Goal: Information Seeking & Learning: Learn about a topic

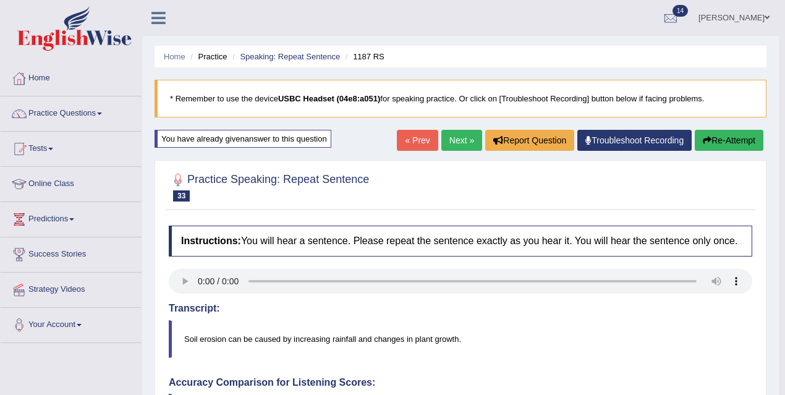
click at [450, 142] on link "Next »" at bounding box center [461, 140] width 41 height 21
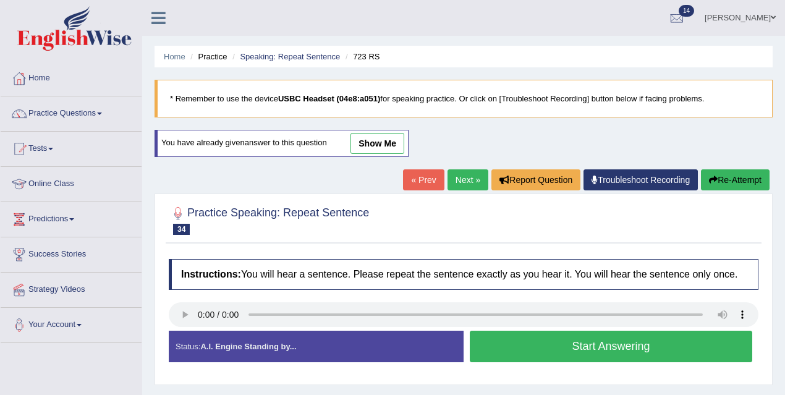
click at [510, 362] on button "Start Answering" at bounding box center [611, 347] width 282 height 32
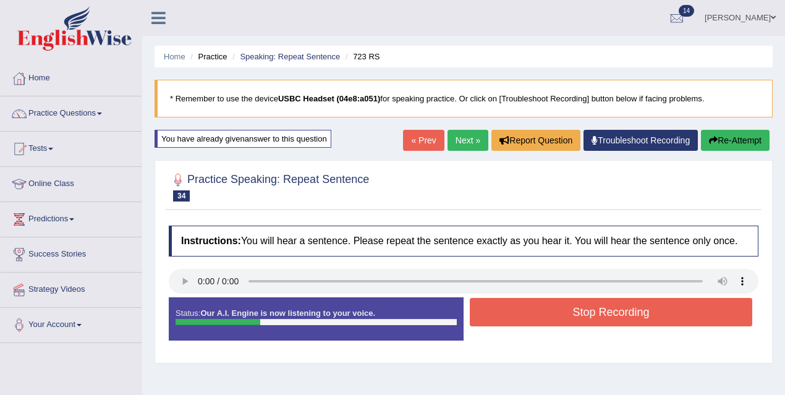
click at [517, 315] on button "Stop Recording" at bounding box center [611, 312] width 282 height 28
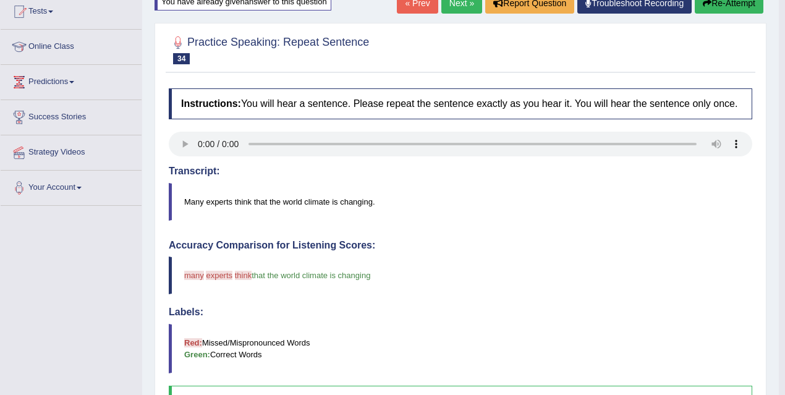
scroll to position [6, 0]
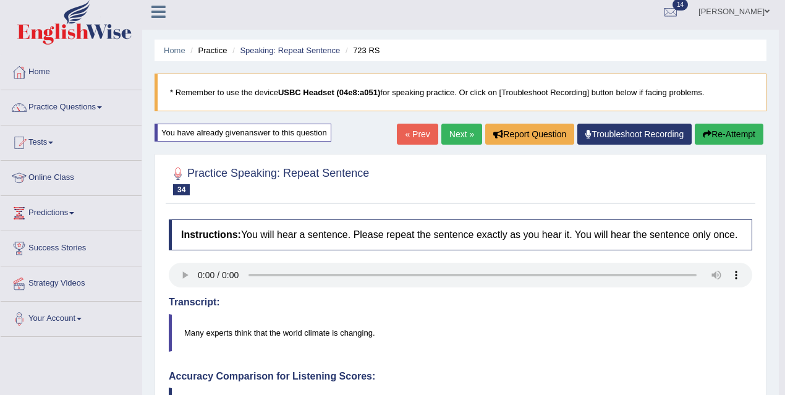
click at [464, 127] on link "Next »" at bounding box center [461, 134] width 41 height 21
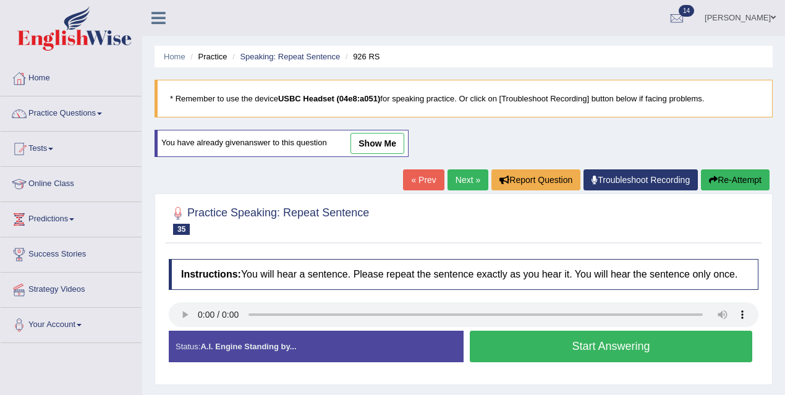
click at [522, 352] on button "Start Answering" at bounding box center [611, 347] width 282 height 32
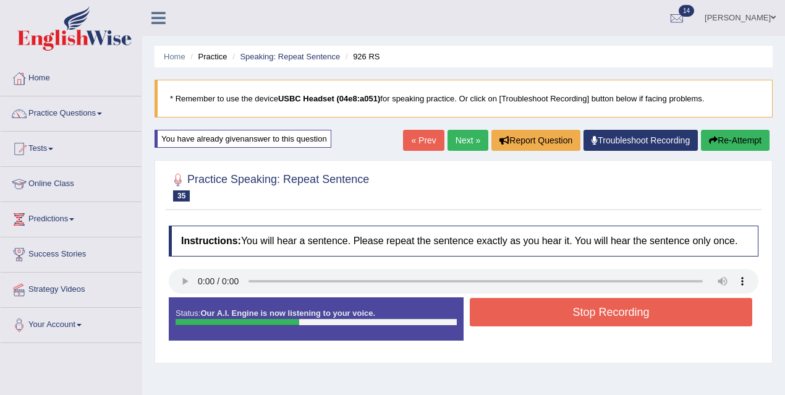
click at [497, 326] on button "Stop Recording" at bounding box center [611, 312] width 282 height 28
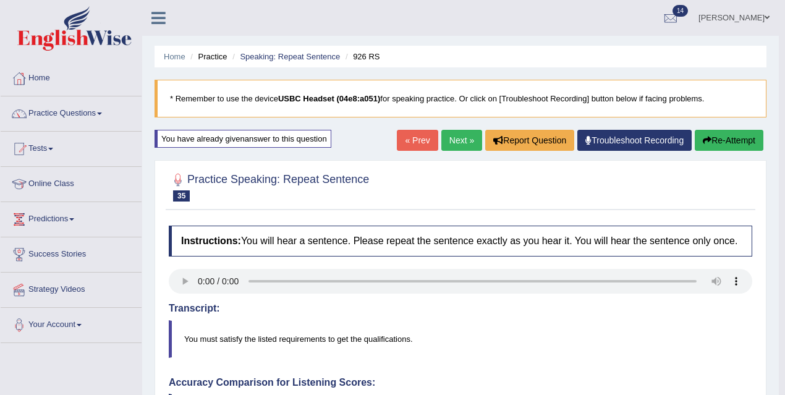
click at [454, 140] on link "Next »" at bounding box center [461, 140] width 41 height 21
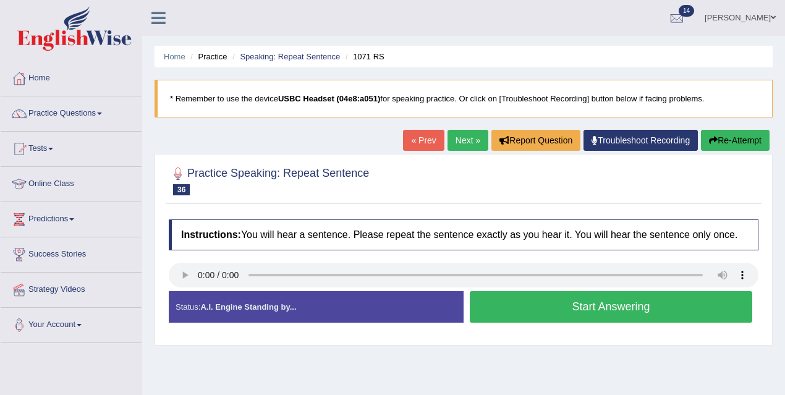
click at [488, 323] on button "Start Answering" at bounding box center [611, 307] width 282 height 32
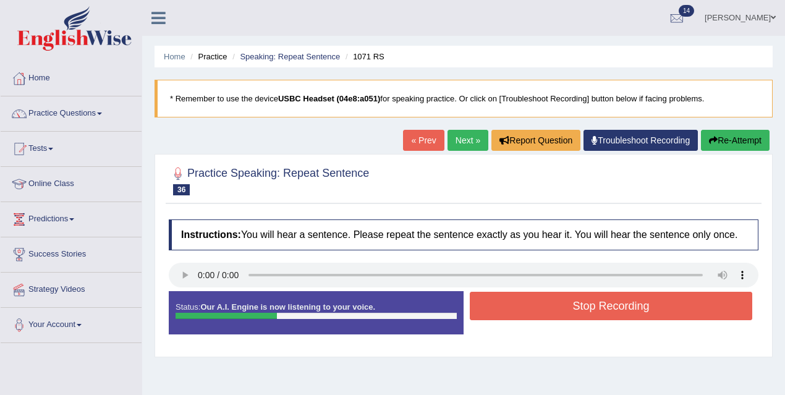
click at [488, 320] on button "Stop Recording" at bounding box center [611, 306] width 282 height 28
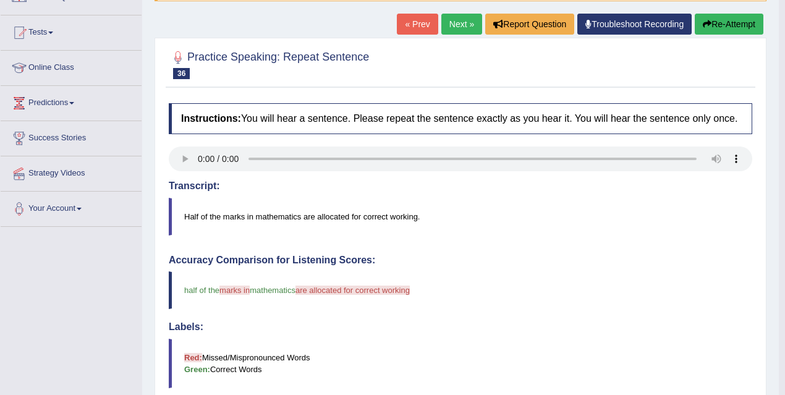
scroll to position [96, 0]
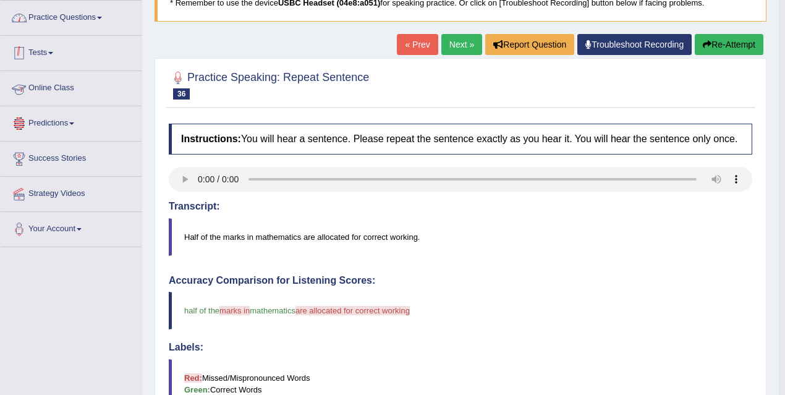
click at [103, 15] on link "Practice Questions" at bounding box center [71, 16] width 141 height 31
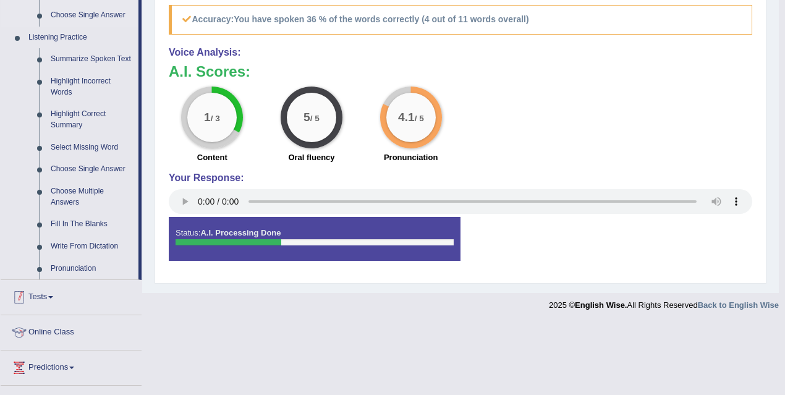
scroll to position [512, 0]
click at [111, 243] on link "Write From Dictation" at bounding box center [91, 246] width 93 height 22
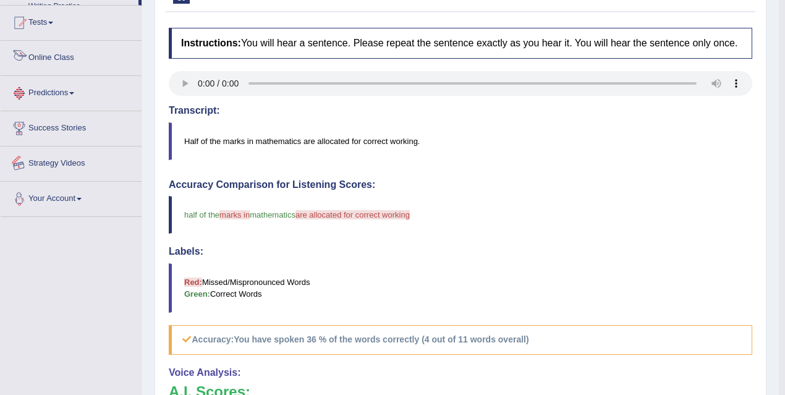
scroll to position [309, 0]
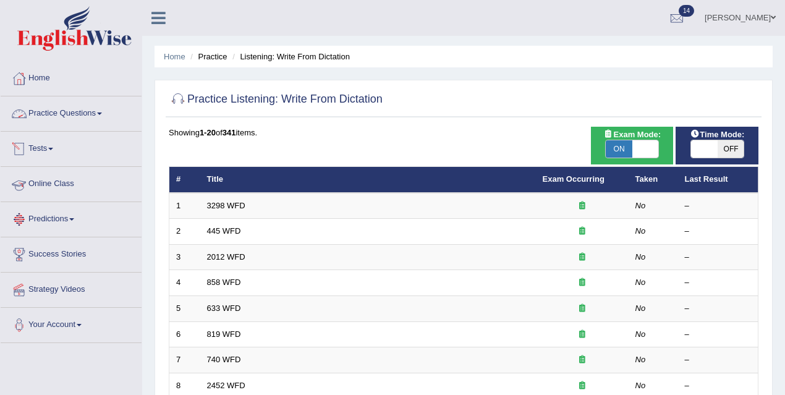
click at [94, 113] on link "Practice Questions" at bounding box center [71, 111] width 141 height 31
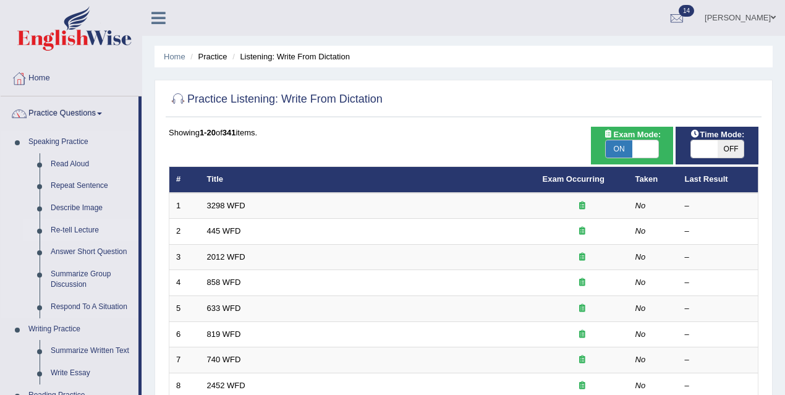
click at [80, 232] on link "Re-tell Lecture" at bounding box center [91, 230] width 93 height 22
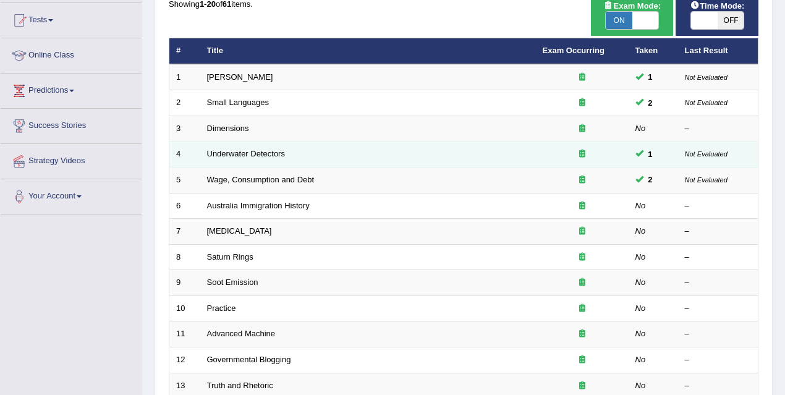
scroll to position [130, 0]
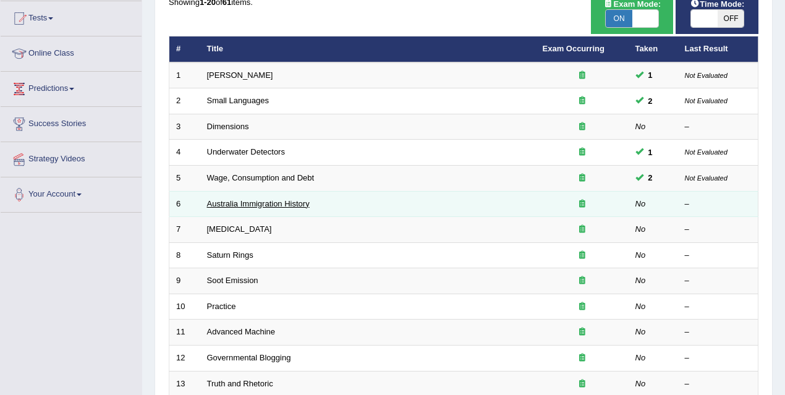
click at [272, 200] on link "Australia Immigration History" at bounding box center [258, 203] width 103 height 9
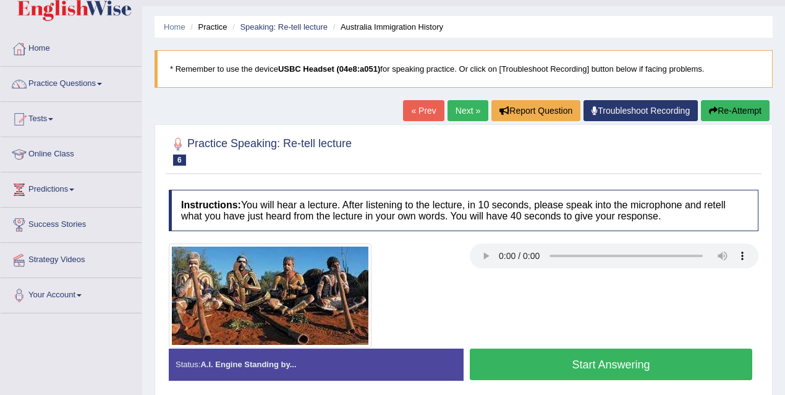
scroll to position [72, 0]
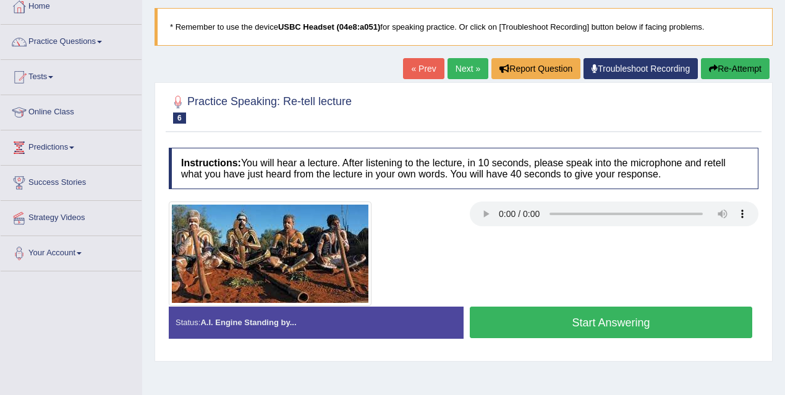
click at [527, 321] on button "Start Answering" at bounding box center [611, 322] width 282 height 32
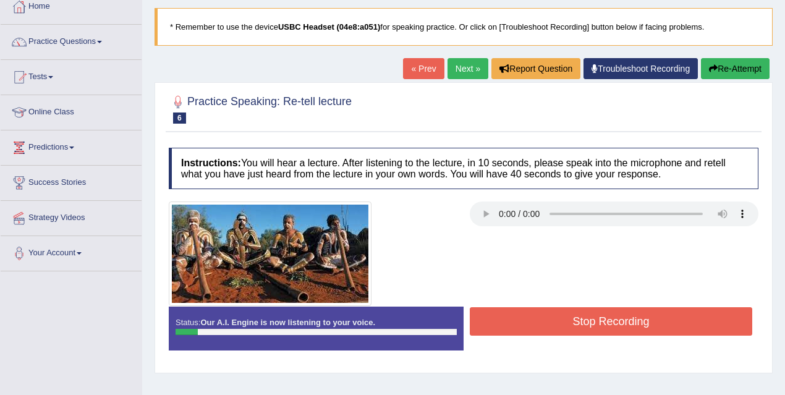
click at [715, 75] on button "Re-Attempt" at bounding box center [735, 68] width 69 height 21
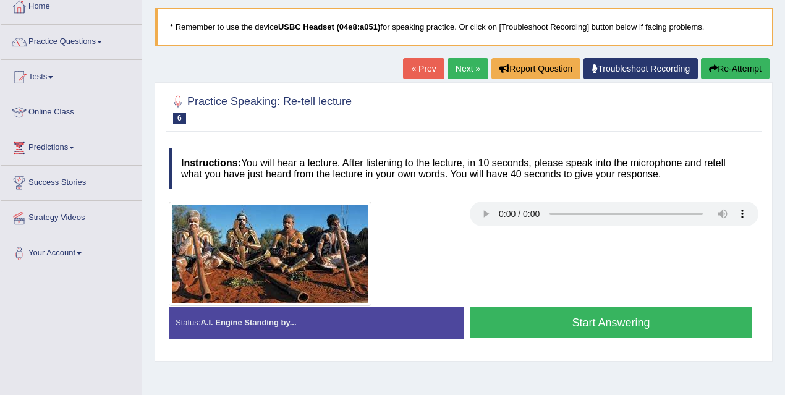
scroll to position [72, 0]
click at [574, 324] on button "Start Answering" at bounding box center [611, 322] width 282 height 32
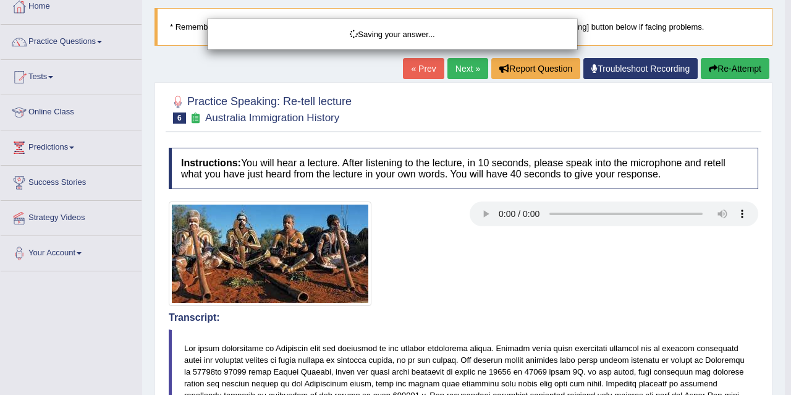
click at [586, 288] on div "Saving your answer..." at bounding box center [395, 197] width 791 height 395
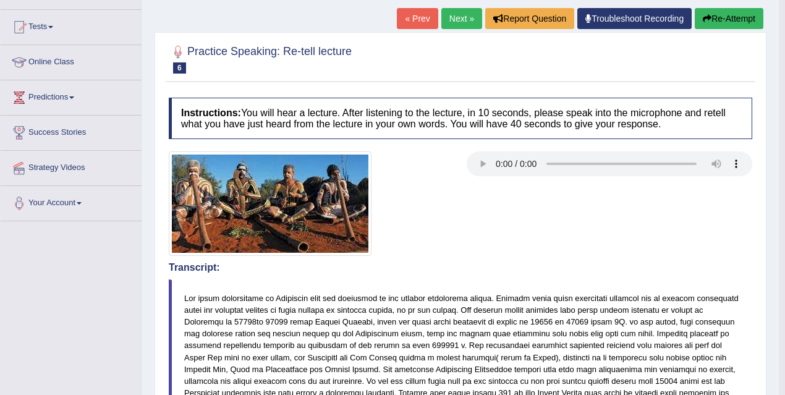
scroll to position [27, 0]
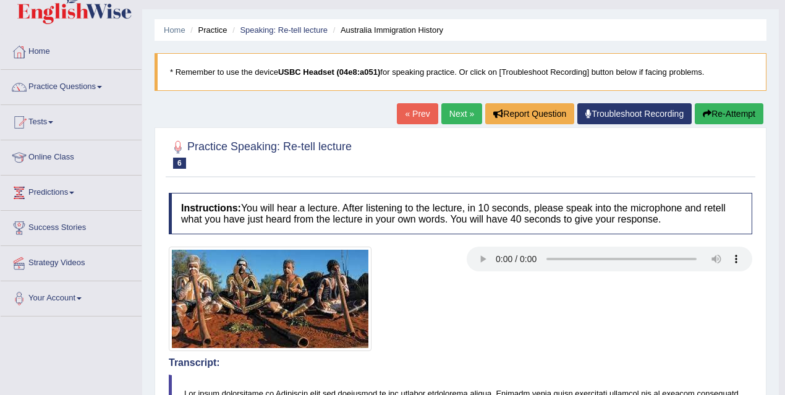
click at [453, 111] on link "Next »" at bounding box center [461, 113] width 41 height 21
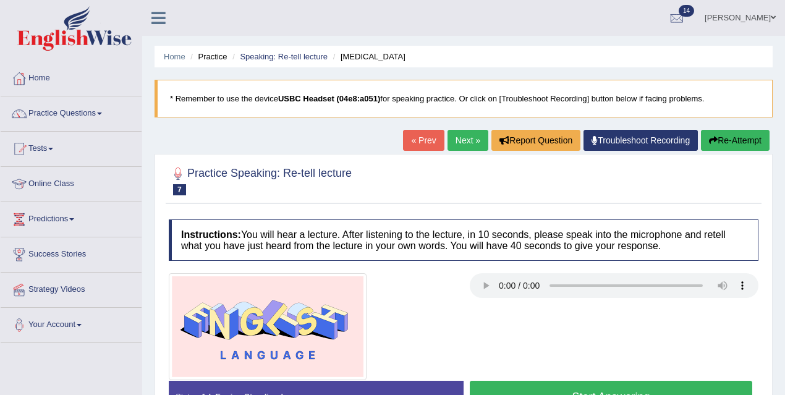
click at [562, 394] on button "Start Answering" at bounding box center [611, 397] width 282 height 32
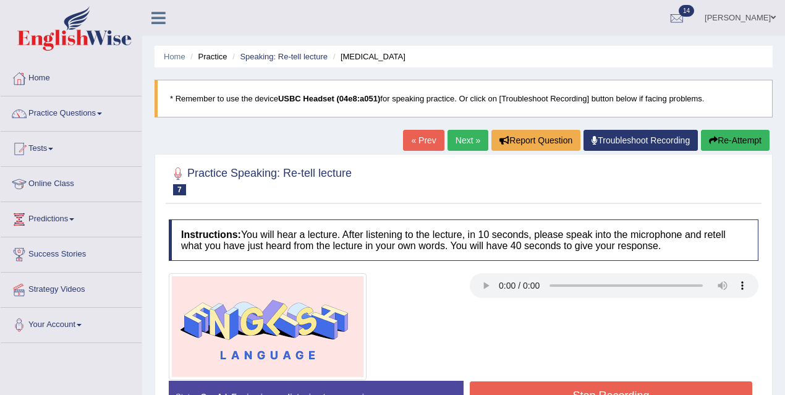
click at [562, 394] on button "Stop Recording" at bounding box center [611, 395] width 282 height 28
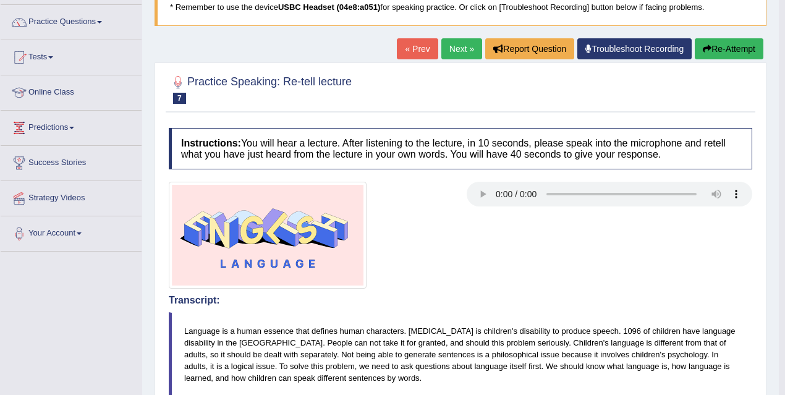
scroll to position [3, 0]
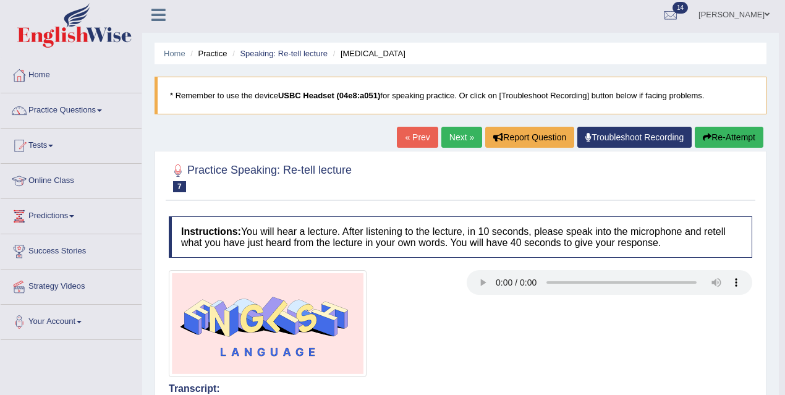
click at [457, 134] on link "Next »" at bounding box center [461, 137] width 41 height 21
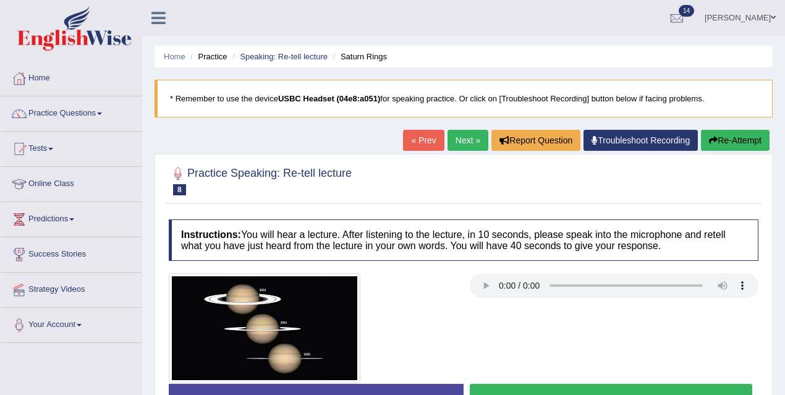
click at [520, 384] on button "Start Answering" at bounding box center [611, 400] width 282 height 32
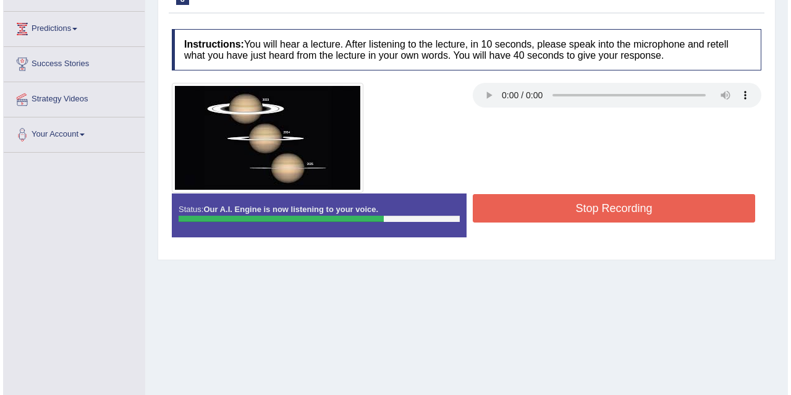
scroll to position [213, 0]
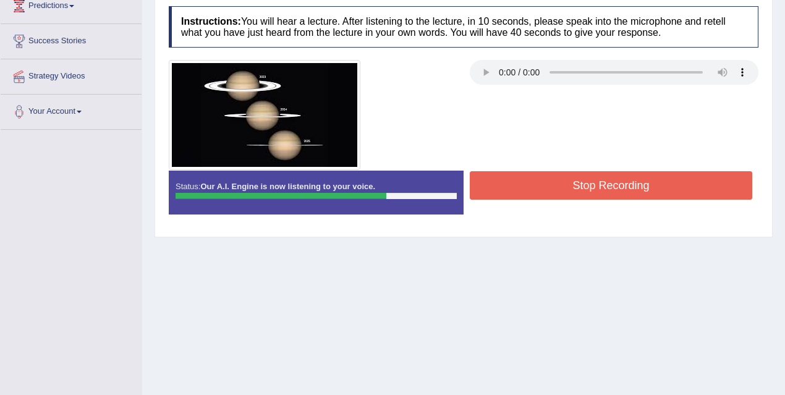
click at [586, 191] on button "Stop Recording" at bounding box center [611, 185] width 282 height 28
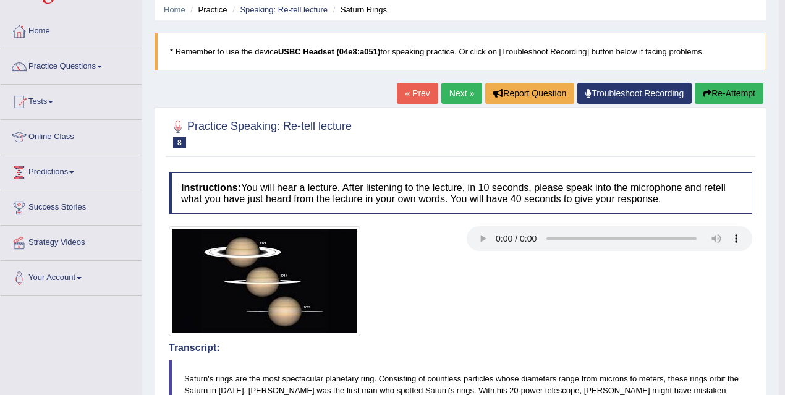
scroll to position [44, 0]
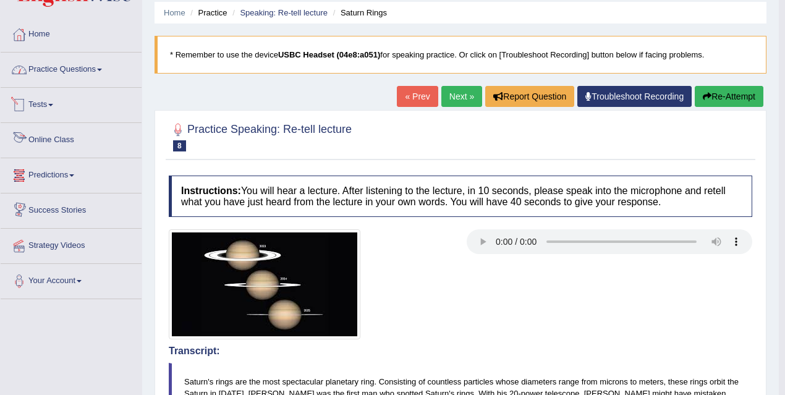
click at [69, 68] on link "Practice Questions" at bounding box center [71, 68] width 141 height 31
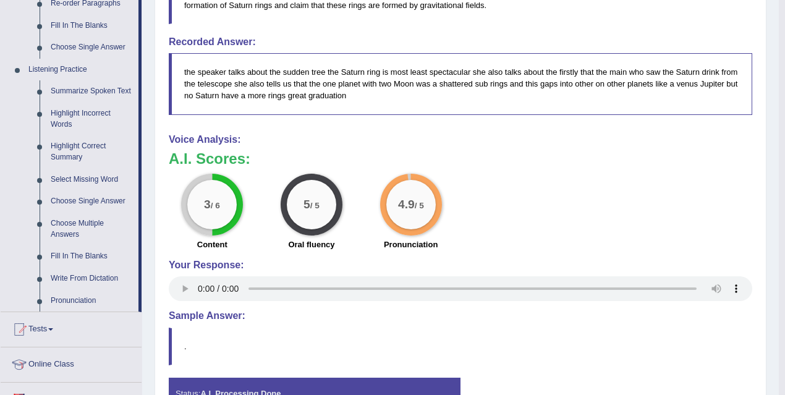
scroll to position [481, 0]
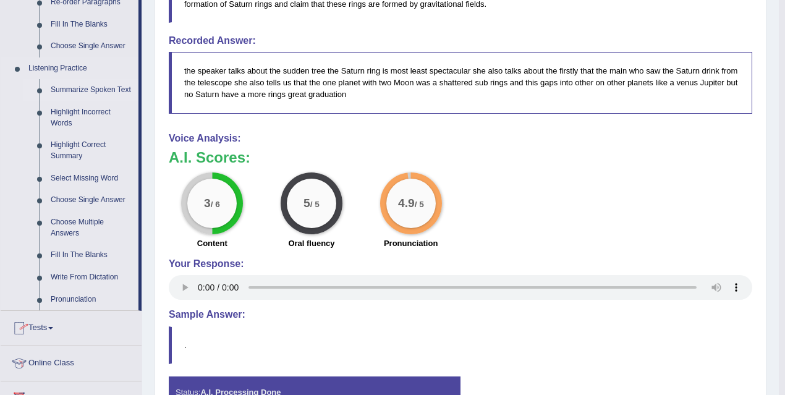
click at [93, 93] on link "Summarize Spoken Text" at bounding box center [91, 90] width 93 height 22
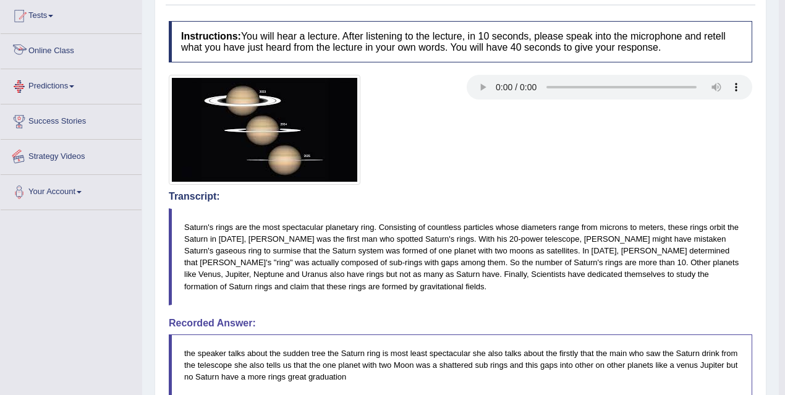
scroll to position [316, 0]
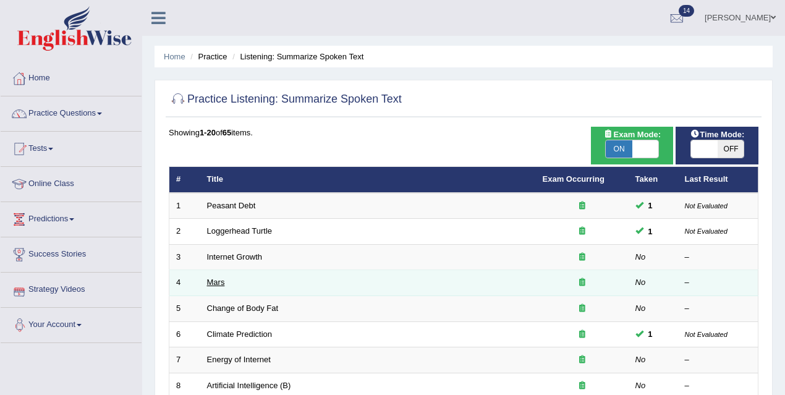
click at [217, 280] on link "Mars" at bounding box center [216, 281] width 18 height 9
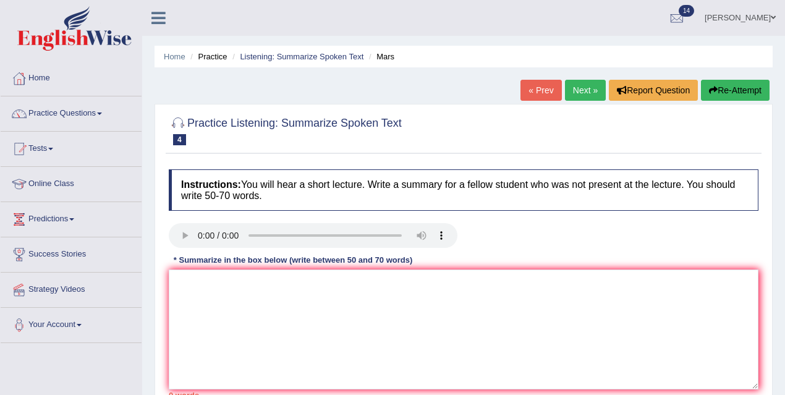
click at [582, 91] on link "Next »" at bounding box center [585, 90] width 41 height 21
click at [229, 279] on textarea at bounding box center [463, 329] width 589 height 120
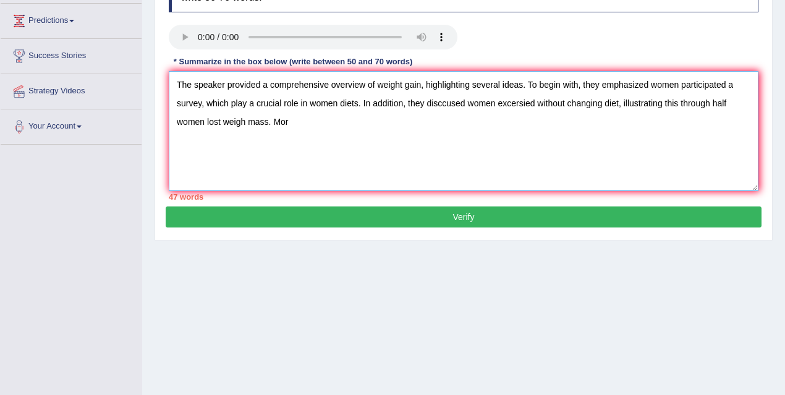
scroll to position [151, 0]
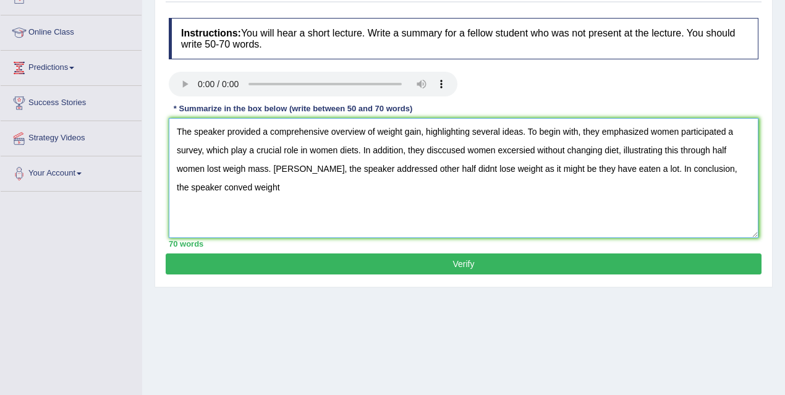
click at [247, 165] on textarea "The speaker provided a comprehensive overview of weight gain, highlighting seve…" at bounding box center [463, 178] width 589 height 120
click at [521, 168] on textarea "The speaker provided a comprehensive overview of weight gain, highlighting seve…" at bounding box center [463, 178] width 589 height 120
drag, startPoint x: 511, startPoint y: 166, endPoint x: 635, endPoint y: 167, distance: 123.6
click at [635, 167] on textarea "The speaker provided a comprehensive overview of weight gain, highlighting seve…" at bounding box center [463, 178] width 589 height 120
click at [746, 168] on textarea "The speaker provided a comprehensive overview of weight gain, highlighting seve…" at bounding box center [463, 178] width 589 height 120
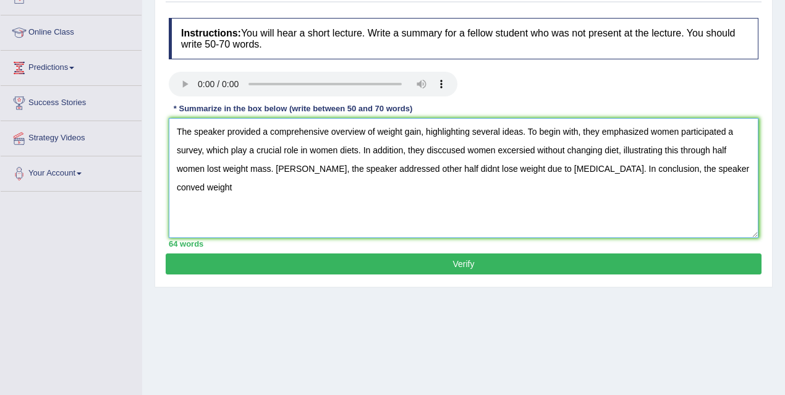
click at [701, 167] on textarea "The speaker provided a comprehensive overview of weight gain, highlighting seve…" at bounding box center [463, 178] width 589 height 120
click at [705, 167] on textarea "The speaker provided a comprehensive overview of weight gain, highlighting seve…" at bounding box center [463, 178] width 589 height 120
click at [206, 186] on textarea "The speaker provided a comprehensive overview of weight gain, highlighting seve…" at bounding box center [463, 178] width 589 height 120
type textarea "The speaker provided a comprehensive overview of weight gain, highlighting seve…"
click at [279, 259] on button "Verify" at bounding box center [464, 263] width 596 height 21
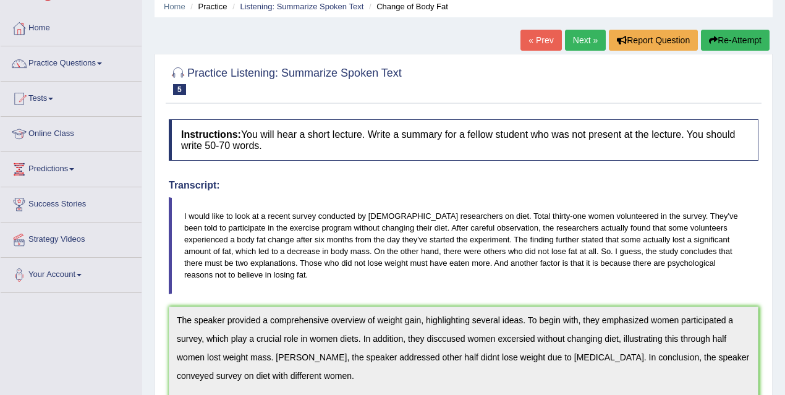
scroll to position [0, 0]
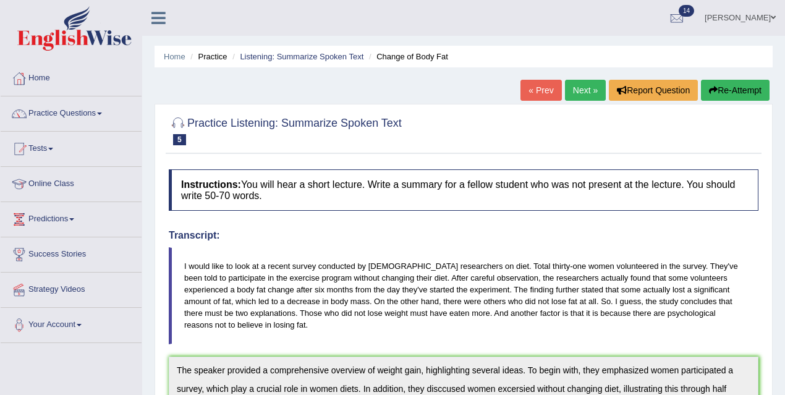
click at [712, 88] on icon "button" at bounding box center [713, 90] width 9 height 9
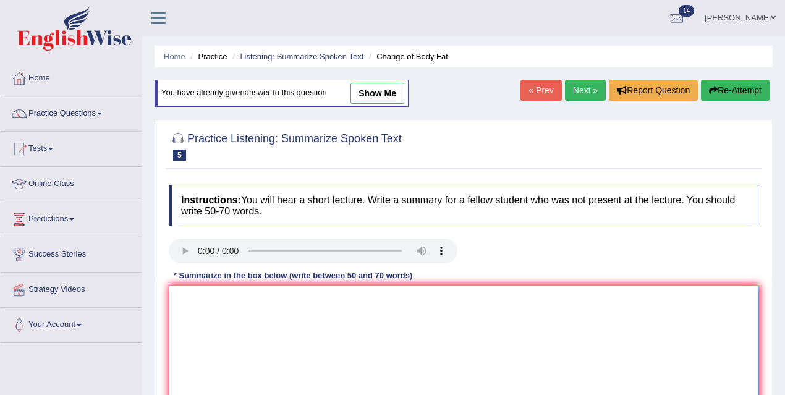
click at [257, 316] on textarea at bounding box center [463, 345] width 589 height 120
paste textarea "The speaker provided a comprehensive overview of weight gain, highlighting seve…"
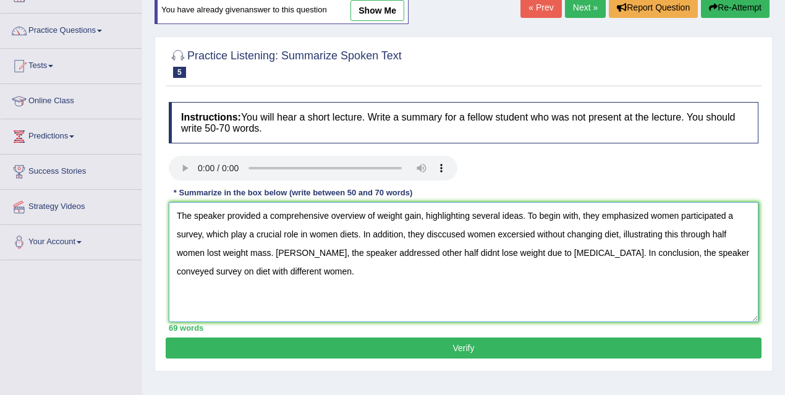
scroll to position [83, 0]
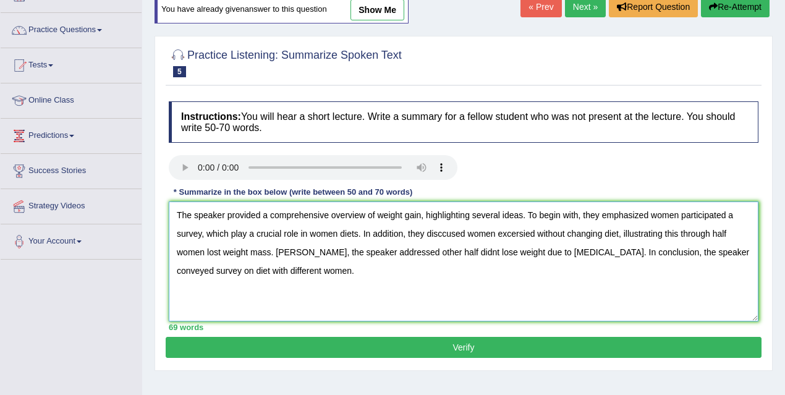
click at [292, 250] on textarea "The speaker provided a comprehensive overview of weight gain, highlighting seve…" at bounding box center [463, 261] width 589 height 120
click at [468, 249] on textarea "The speaker provided a comprehensive overview of weight gain, highlighting seve…" at bounding box center [463, 261] width 589 height 120
click at [444, 231] on textarea "The speaker provided a comprehensive overview of weight gain, highlighting seve…" at bounding box center [463, 261] width 589 height 120
click at [454, 232] on textarea "The speaker provided a comprehensive overview of weight gain, highlighting seve…" at bounding box center [463, 261] width 589 height 120
click at [515, 232] on textarea "The speaker provided a comprehensive overview of weight gain, highlighting seve…" at bounding box center [463, 261] width 589 height 120
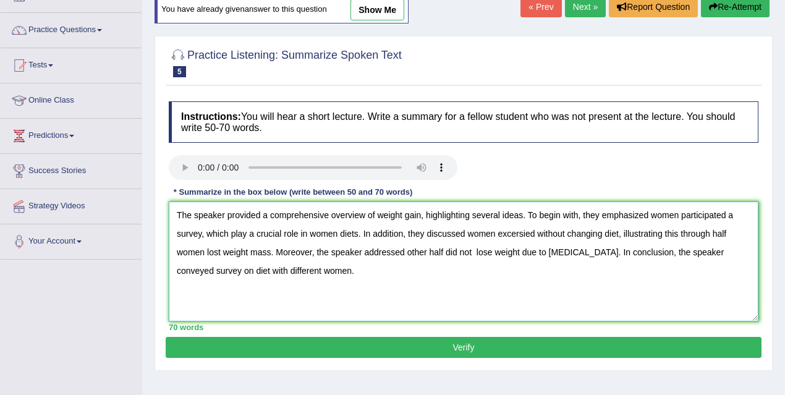
click at [524, 232] on textarea "The speaker provided a comprehensive overview of weight gain, highlighting seve…" at bounding box center [463, 261] width 589 height 120
click at [543, 234] on textarea "The speaker provided a comprehensive overview of weight gain, highlighting seve…" at bounding box center [463, 261] width 589 height 120
type textarea "The speaker provided a comprehensive overview of weight gain, highlighting seve…"
click at [456, 349] on button "Verify" at bounding box center [464, 347] width 596 height 21
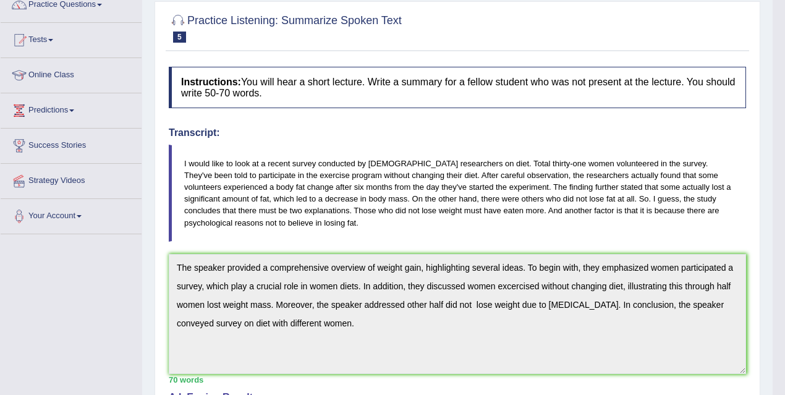
scroll to position [0, 0]
